Goal: Transaction & Acquisition: Purchase product/service

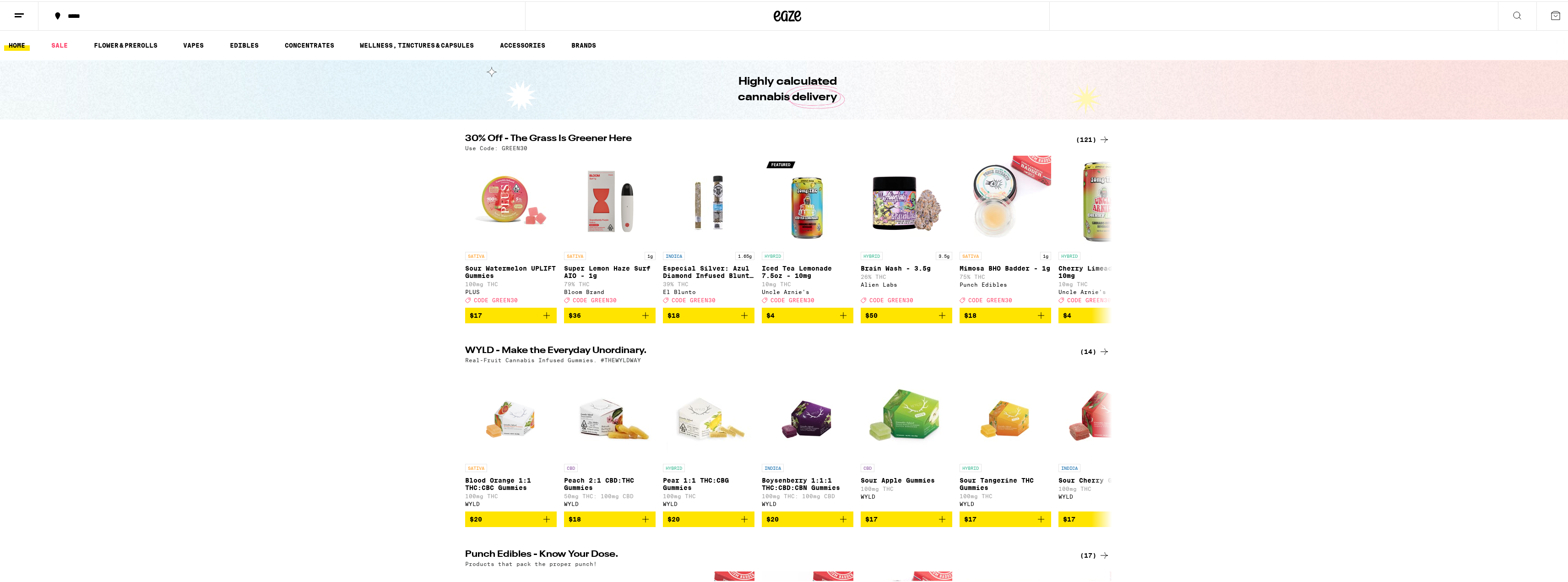
click at [1078, 141] on div "(121)" at bounding box center [1093, 138] width 34 height 11
